Goal: Navigation & Orientation: Find specific page/section

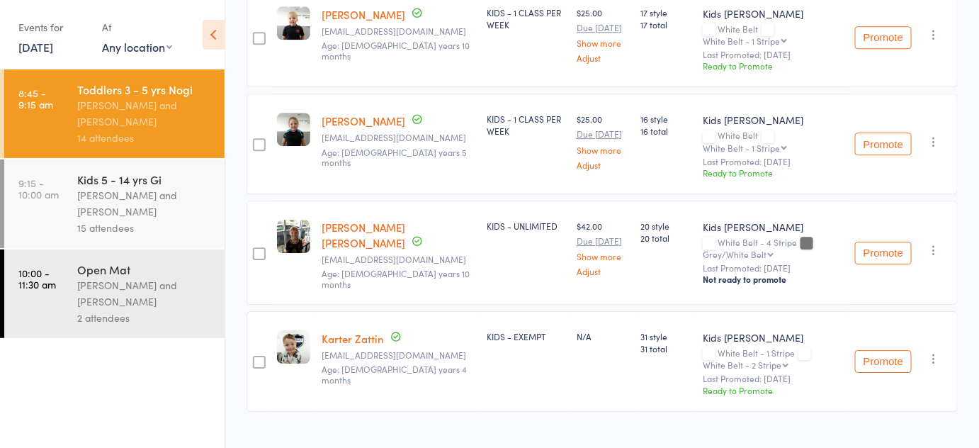
scroll to position [1333, 0]
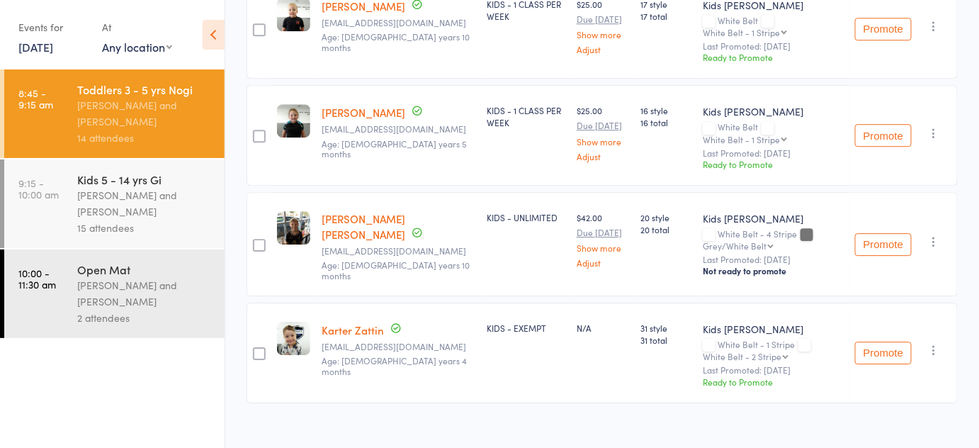
click at [205, 234] on div "15 attendees" at bounding box center [144, 228] width 135 height 16
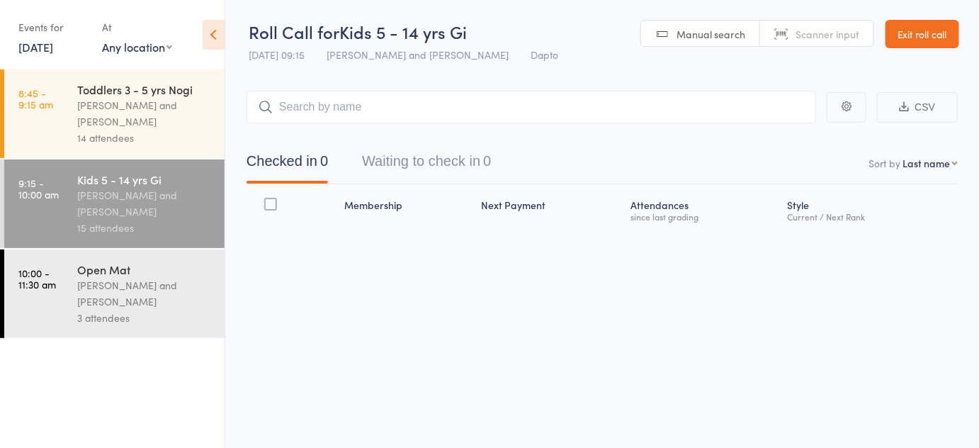
click at [120, 180] on div "Kids 5 - 14 yrs Gi" at bounding box center [144, 179] width 135 height 16
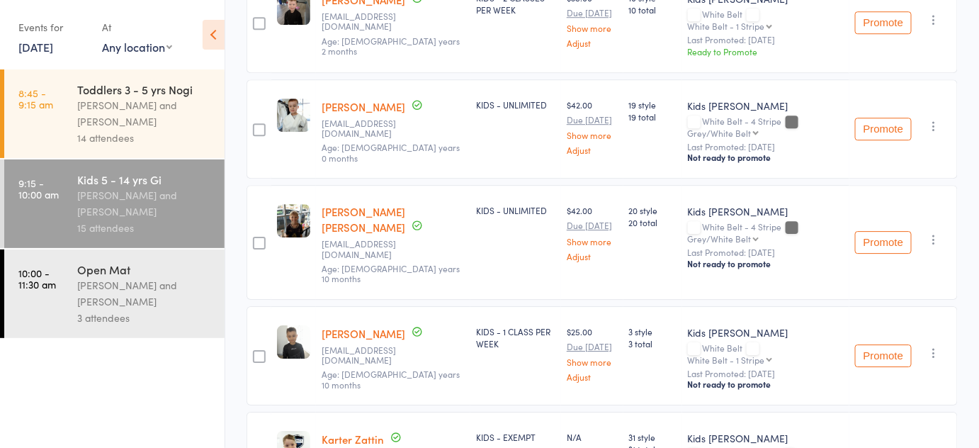
scroll to position [1412, 0]
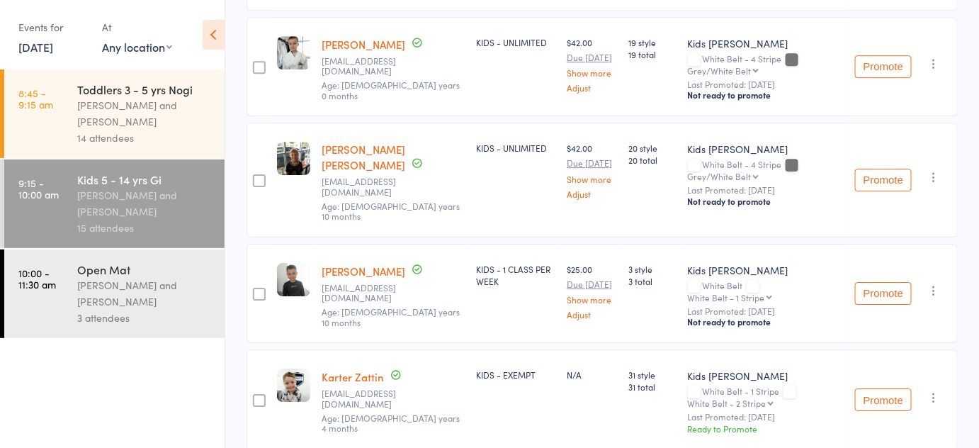
click at [136, 292] on div "[PERSON_NAME] and [PERSON_NAME]" at bounding box center [144, 293] width 135 height 33
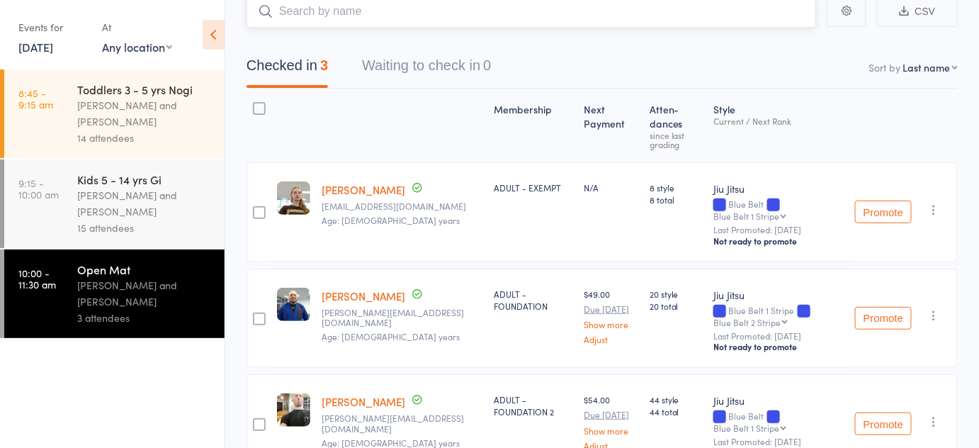
scroll to position [150, 0]
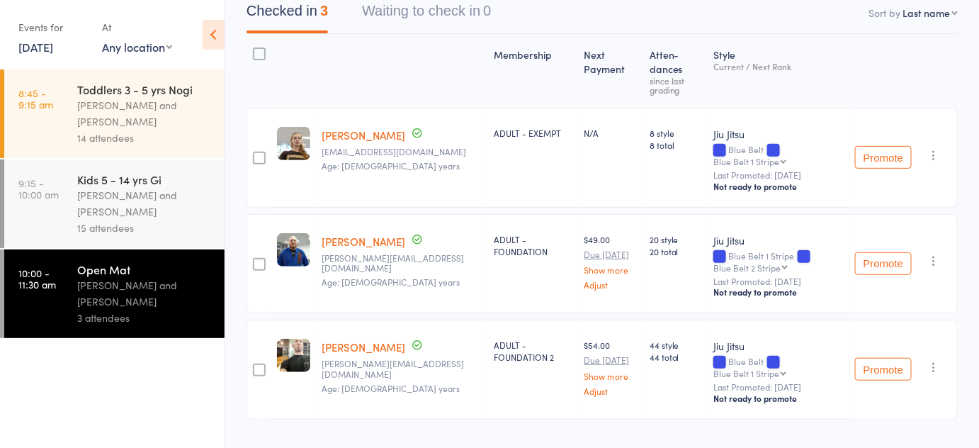
click at [120, 150] on div "Toddlers 3 - 5 yrs [PERSON_NAME] and [PERSON_NAME] 14 attendees" at bounding box center [150, 113] width 147 height 89
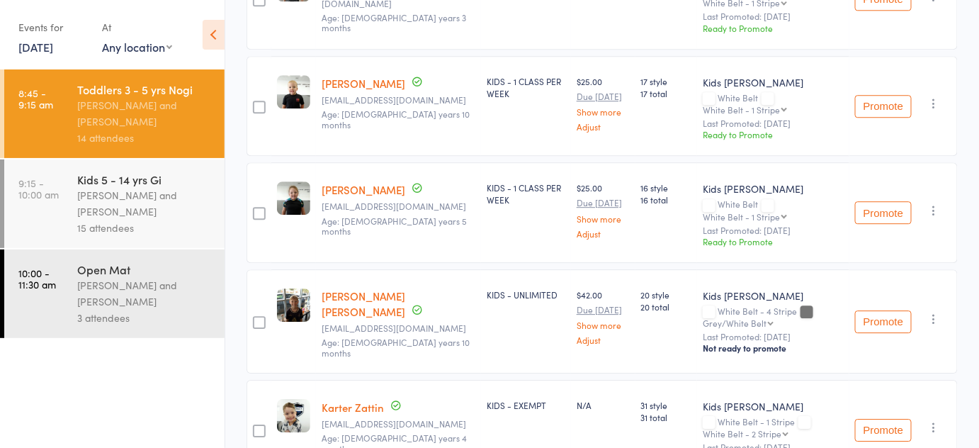
scroll to position [1333, 0]
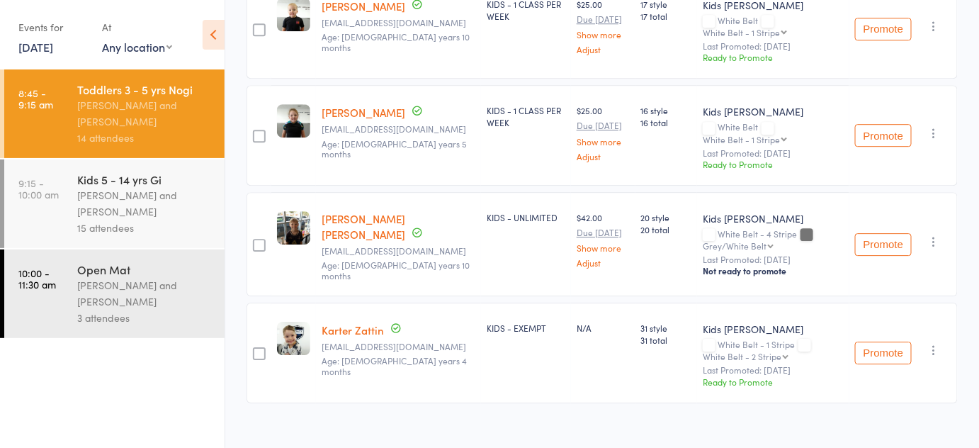
click at [203, 217] on div "[PERSON_NAME] and [PERSON_NAME]" at bounding box center [144, 203] width 135 height 33
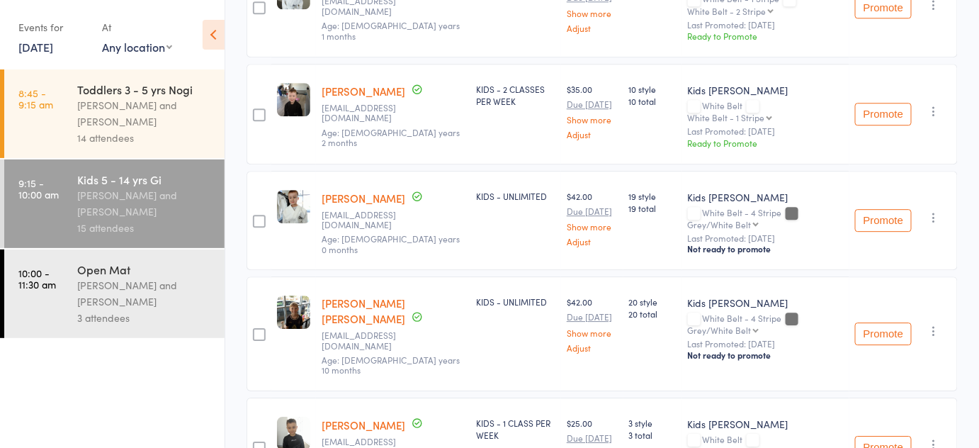
scroll to position [1412, 0]
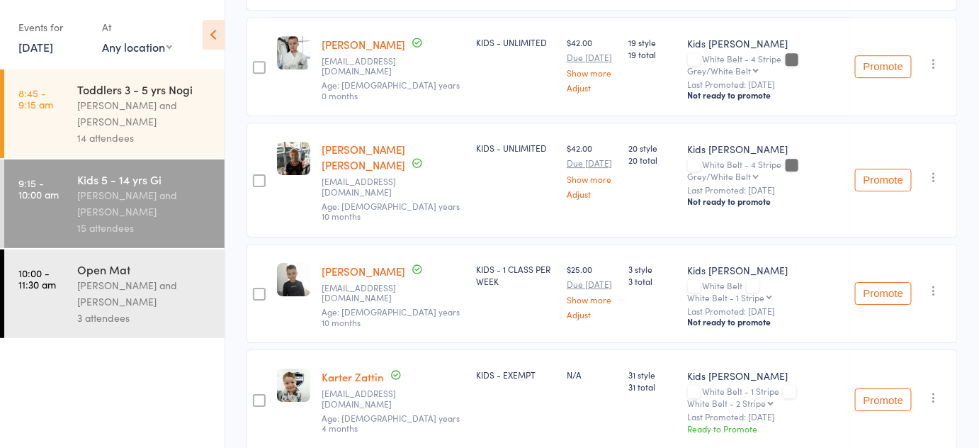
click at [126, 313] on div "3 attendees" at bounding box center [144, 318] width 135 height 16
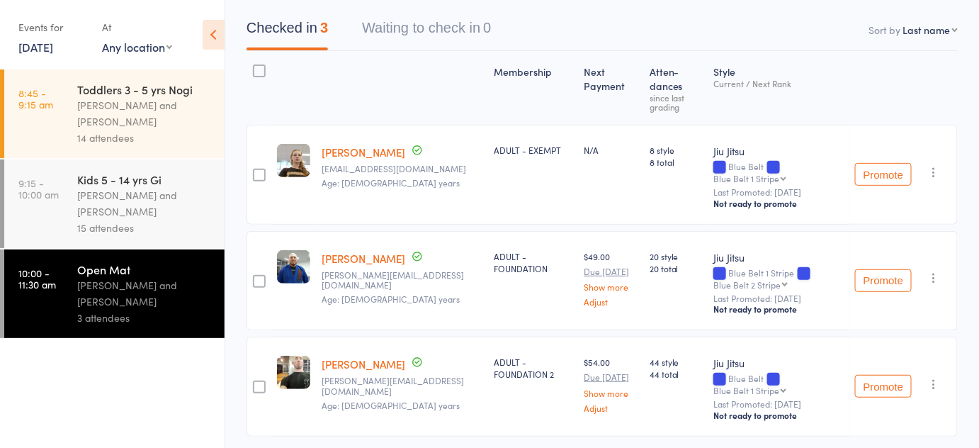
scroll to position [150, 0]
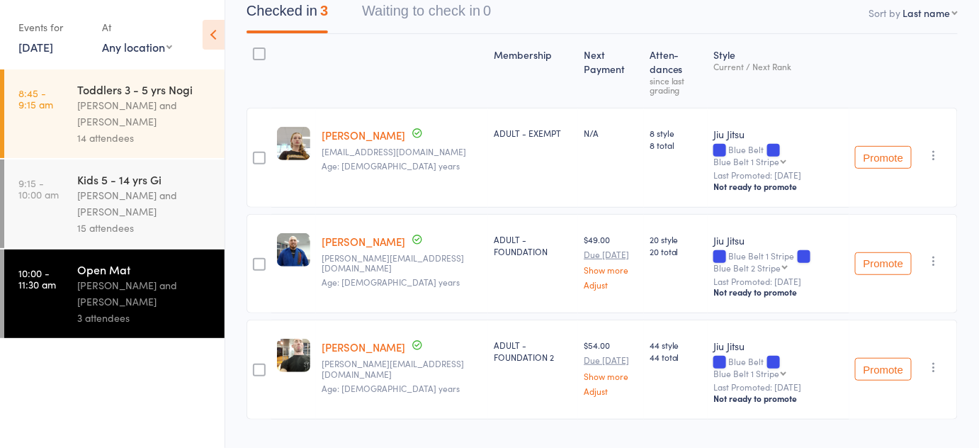
click at [99, 219] on div "[PERSON_NAME] and [PERSON_NAME]" at bounding box center [144, 203] width 135 height 33
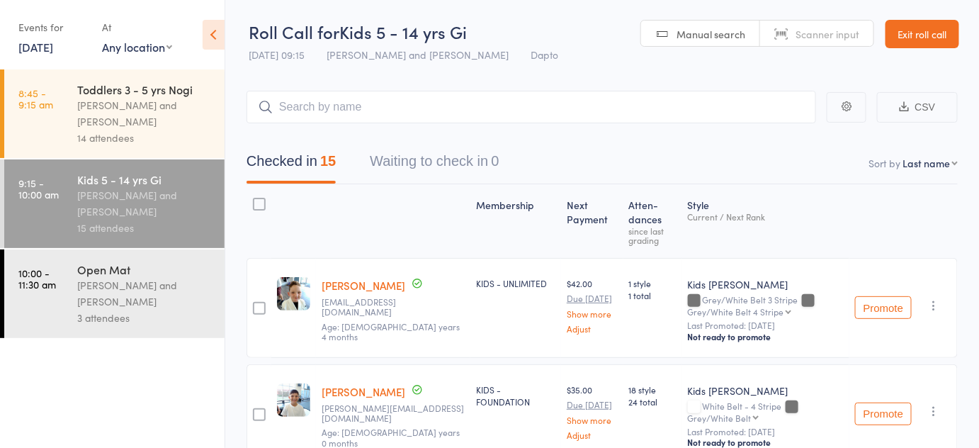
click at [140, 288] on div "[PERSON_NAME] and [PERSON_NAME]" at bounding box center [144, 293] width 135 height 33
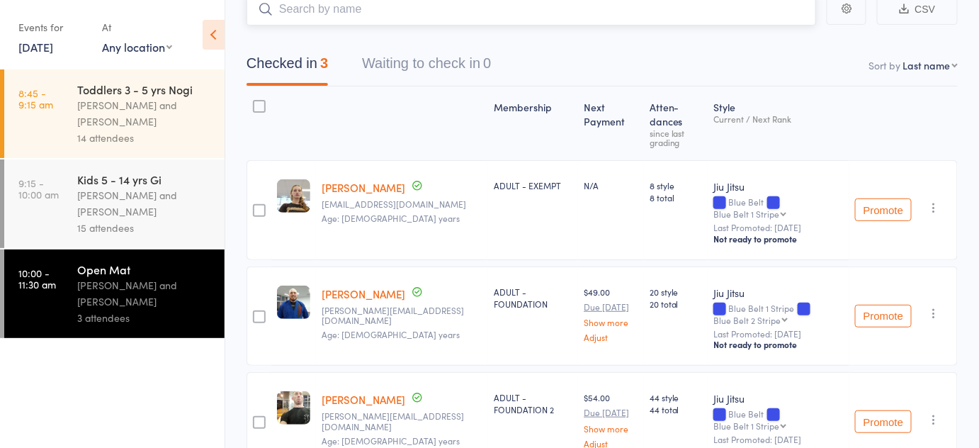
scroll to position [150, 0]
